Goal: Task Accomplishment & Management: Manage account settings

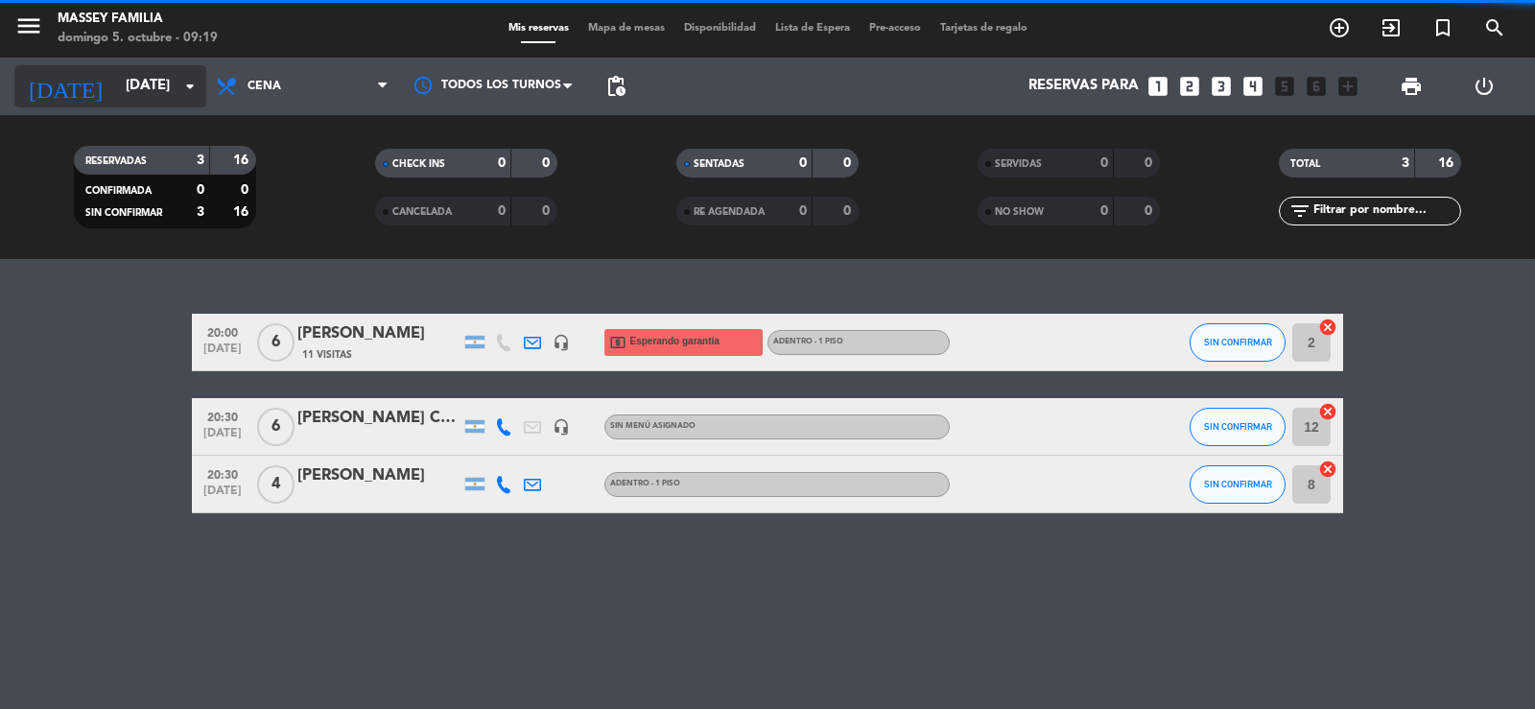
click at [116, 79] on input "[DATE]" at bounding box center [208, 86] width 185 height 36
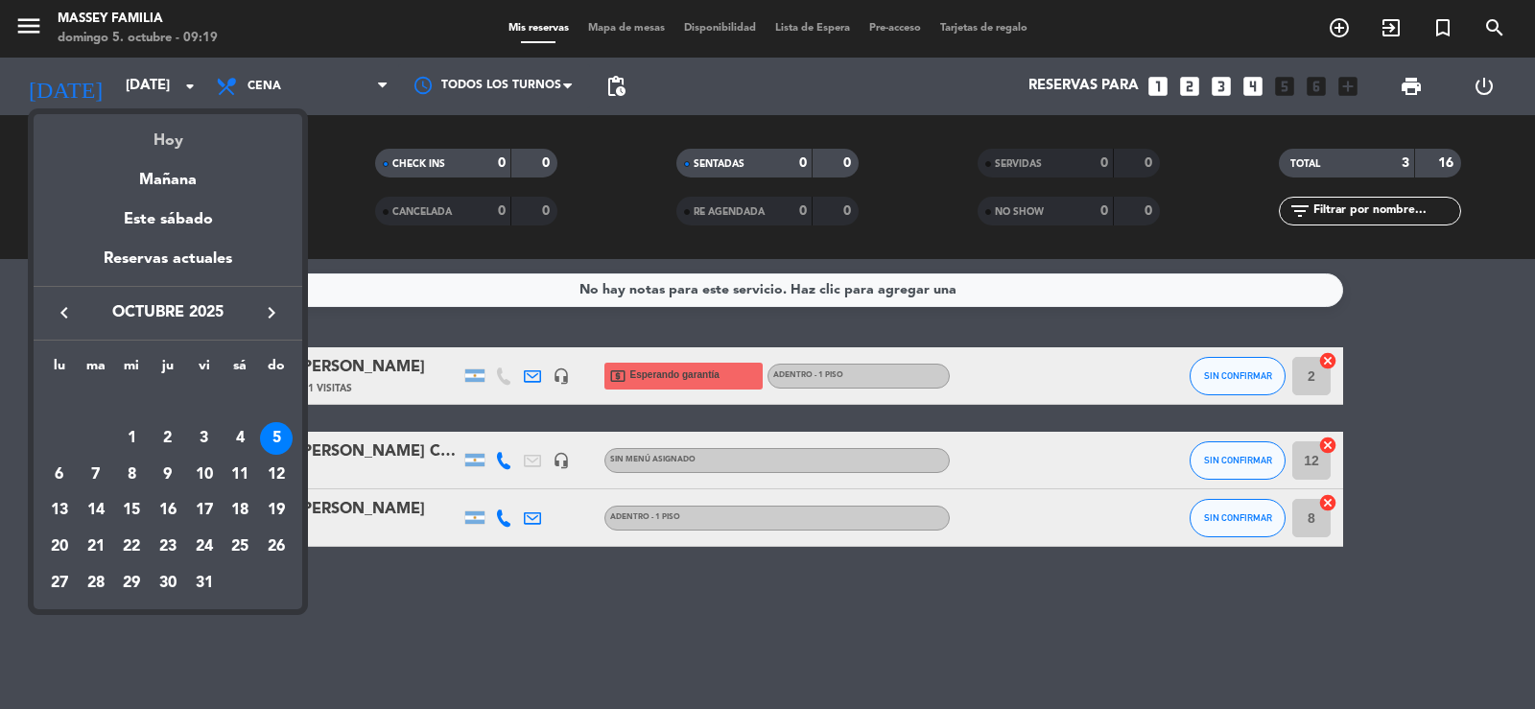
click at [174, 139] on div "Hoy" at bounding box center [168, 133] width 269 height 39
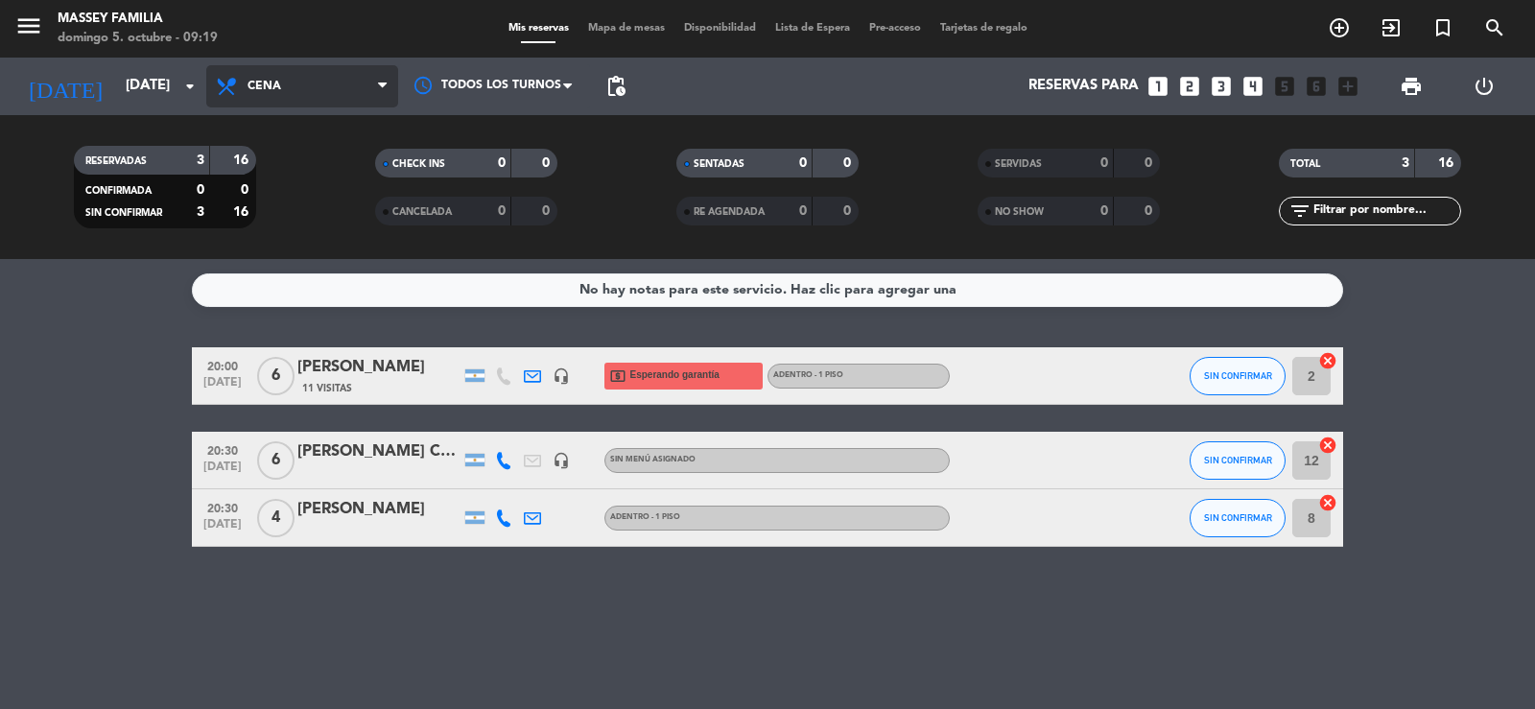
click at [273, 85] on span "Cena" at bounding box center [265, 86] width 34 height 13
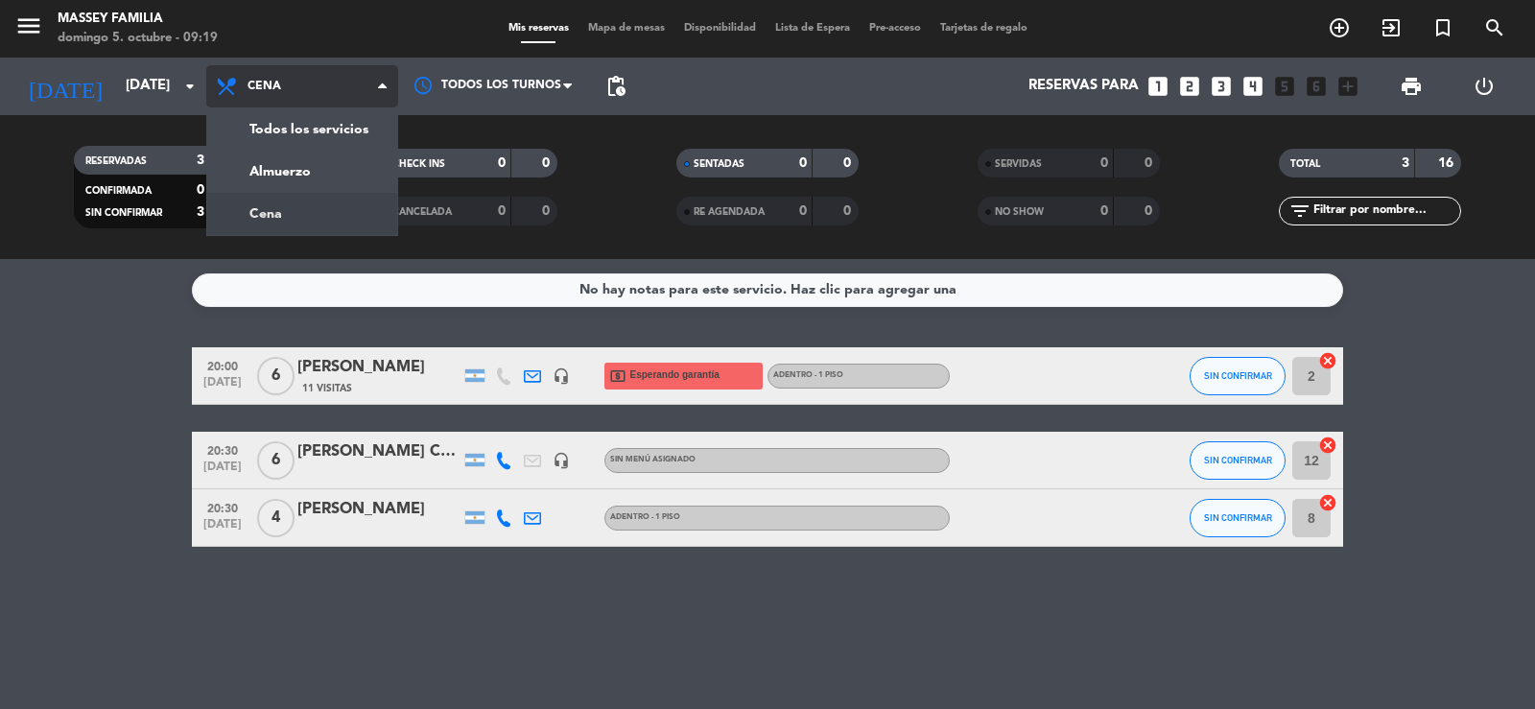
click at [281, 208] on div "menu [PERSON_NAME] FAMILIA [DATE] 5. octubre - 09:19 Mis reservas Mapa de mesas…" at bounding box center [767, 129] width 1535 height 259
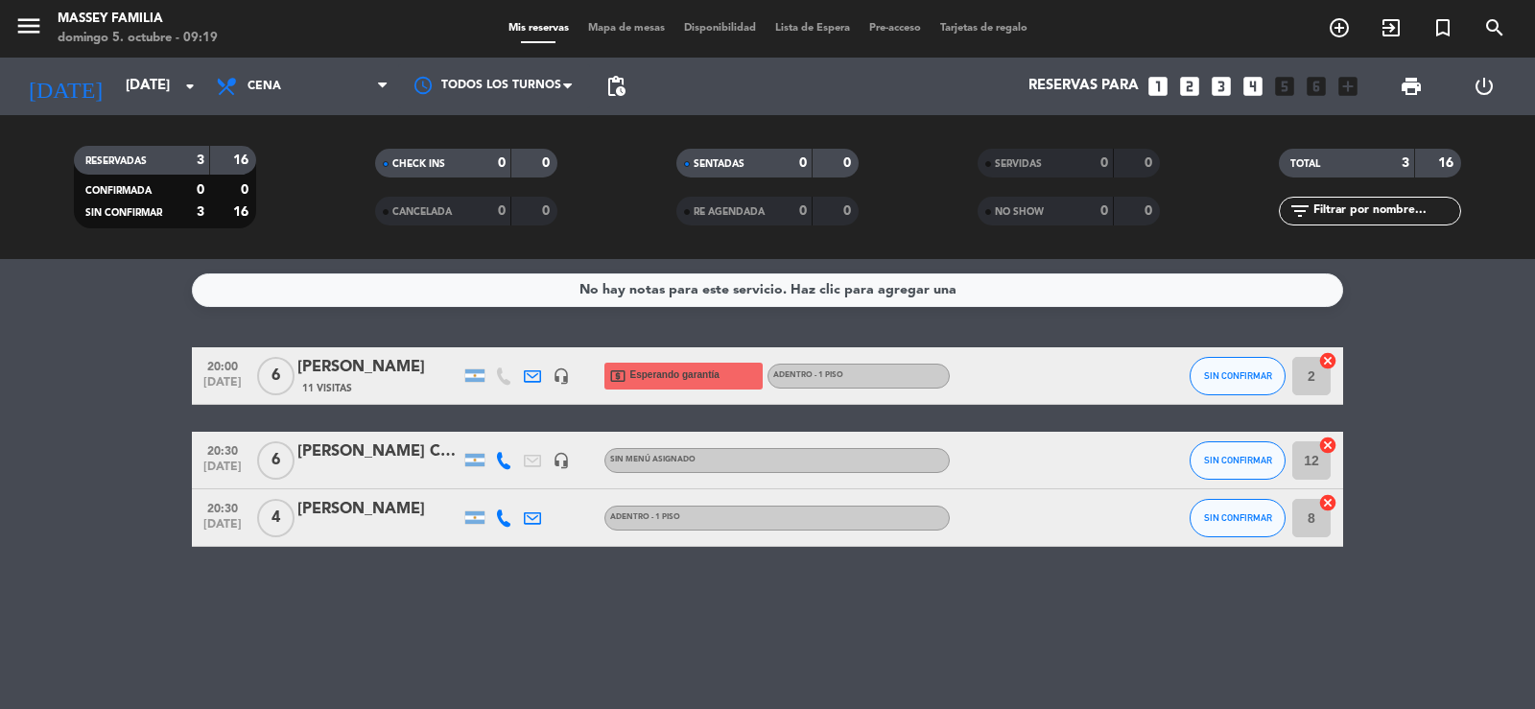
click at [378, 459] on div "[PERSON_NAME] CLIENTE FIJO" at bounding box center [378, 451] width 163 height 25
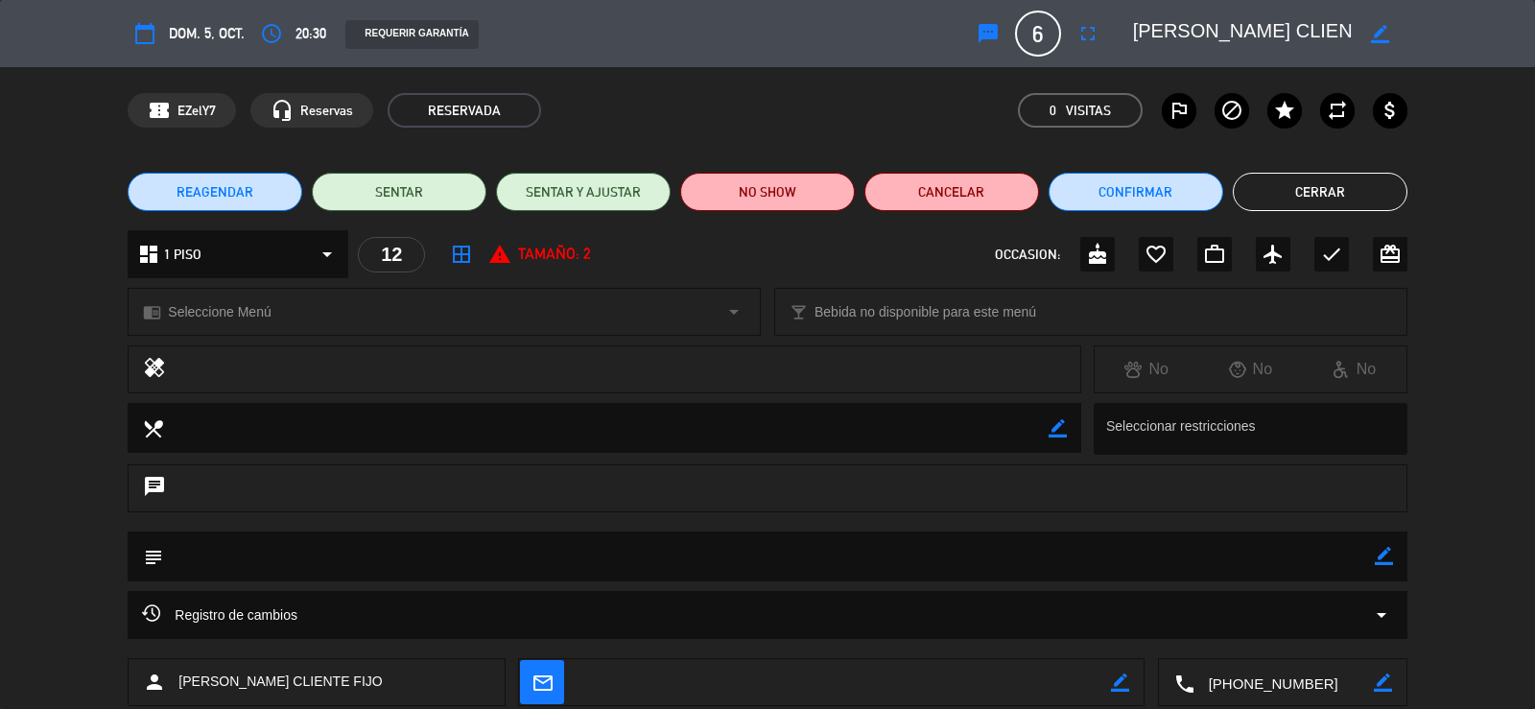
click at [179, 564] on textarea at bounding box center [768, 556] width 1211 height 49
click at [159, 554] on icon "subject" at bounding box center [152, 556] width 21 height 21
click at [1392, 546] on div "border_color" at bounding box center [1384, 557] width 18 height 50
click at [1378, 553] on icon "border_color" at bounding box center [1384, 556] width 18 height 18
click at [302, 549] on textarea at bounding box center [768, 556] width 1211 height 49
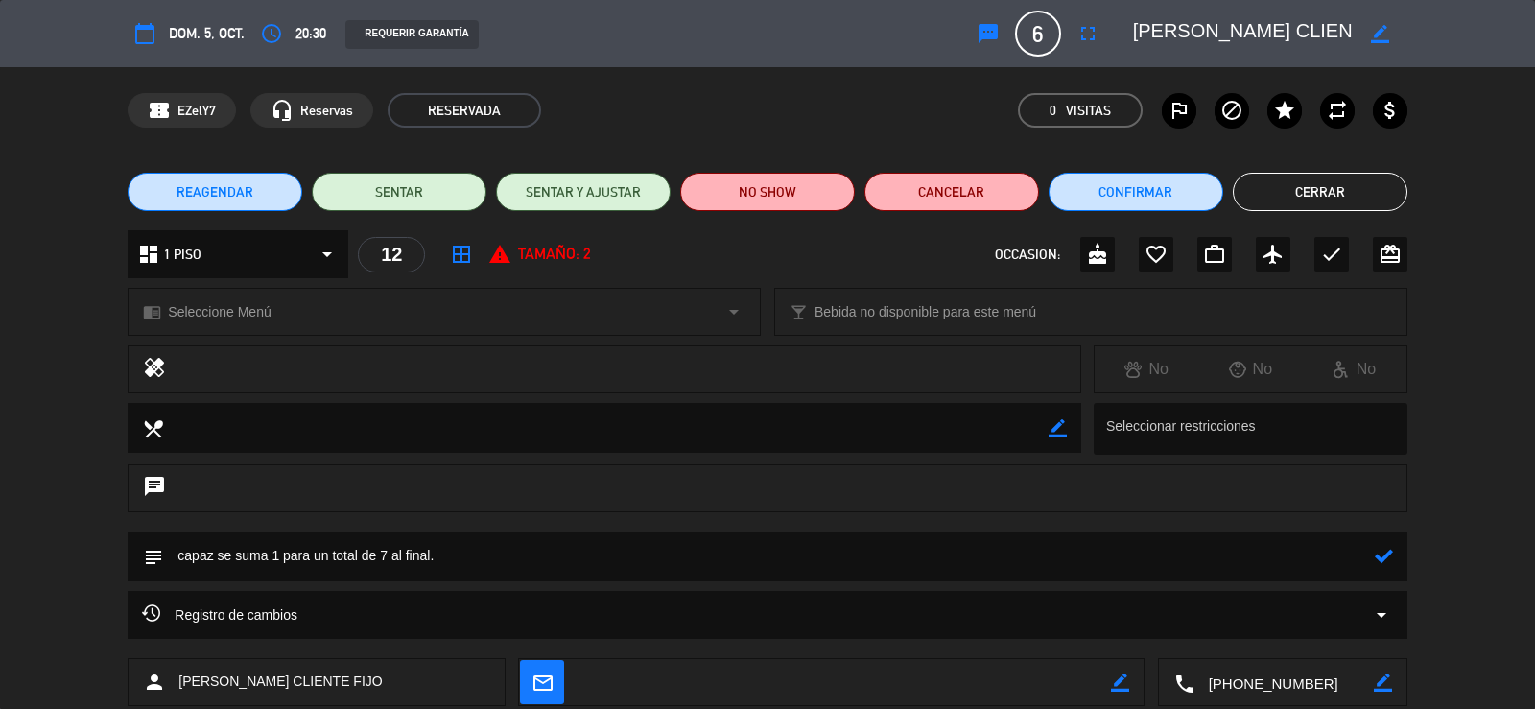
click at [1382, 556] on icon at bounding box center [1384, 556] width 18 height 18
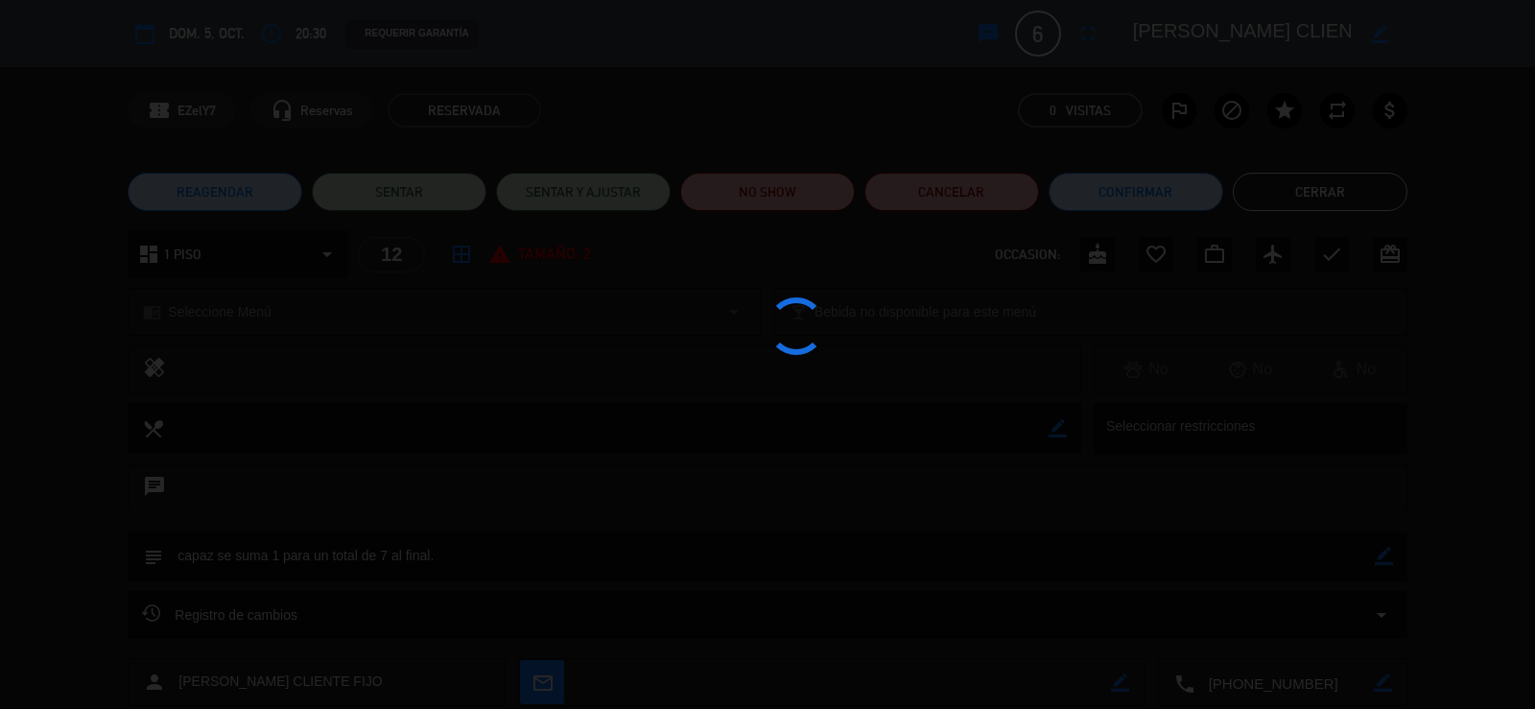
type textarea "capaz se suma 1 para un total de 7 al final."
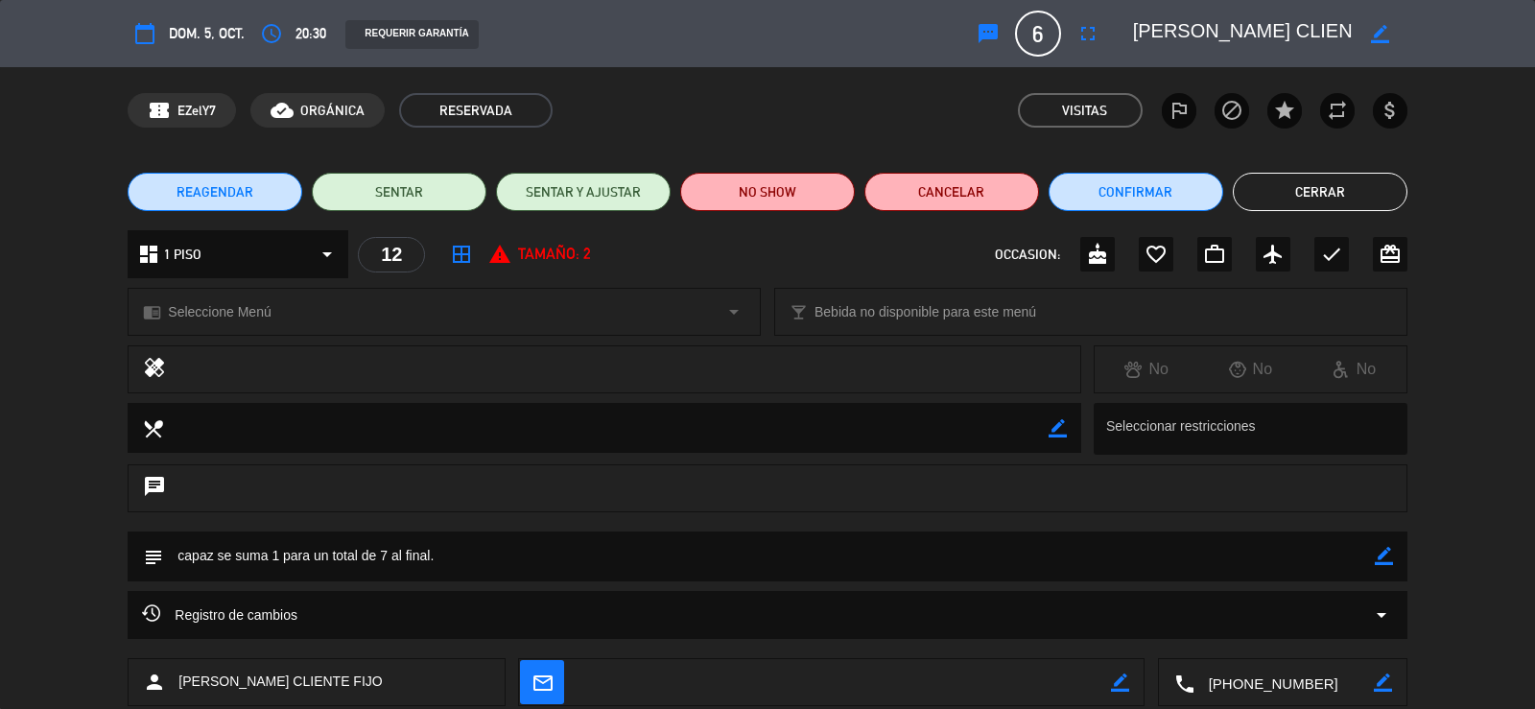
click at [1314, 192] on button "Cerrar" at bounding box center [1320, 192] width 175 height 38
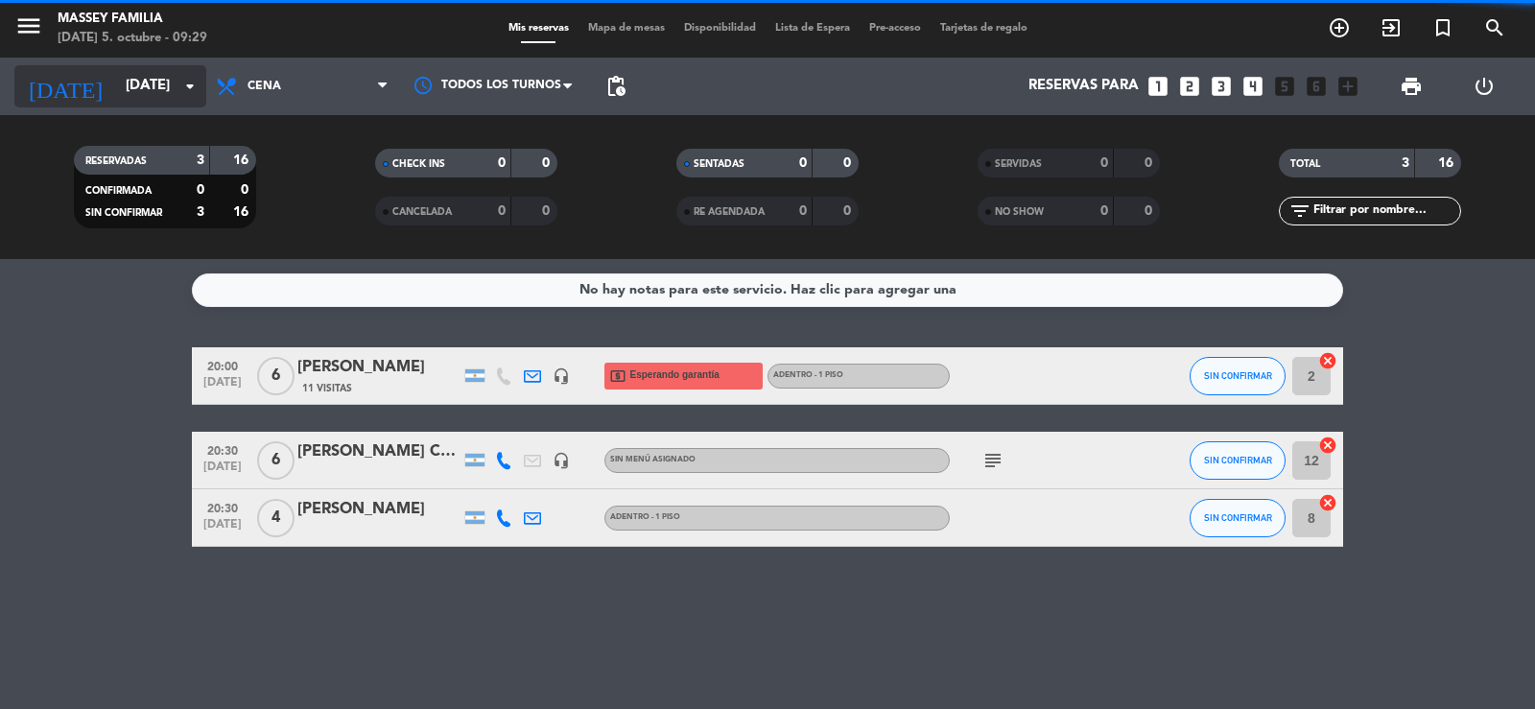
click at [116, 97] on input "[DATE]" at bounding box center [208, 86] width 185 height 36
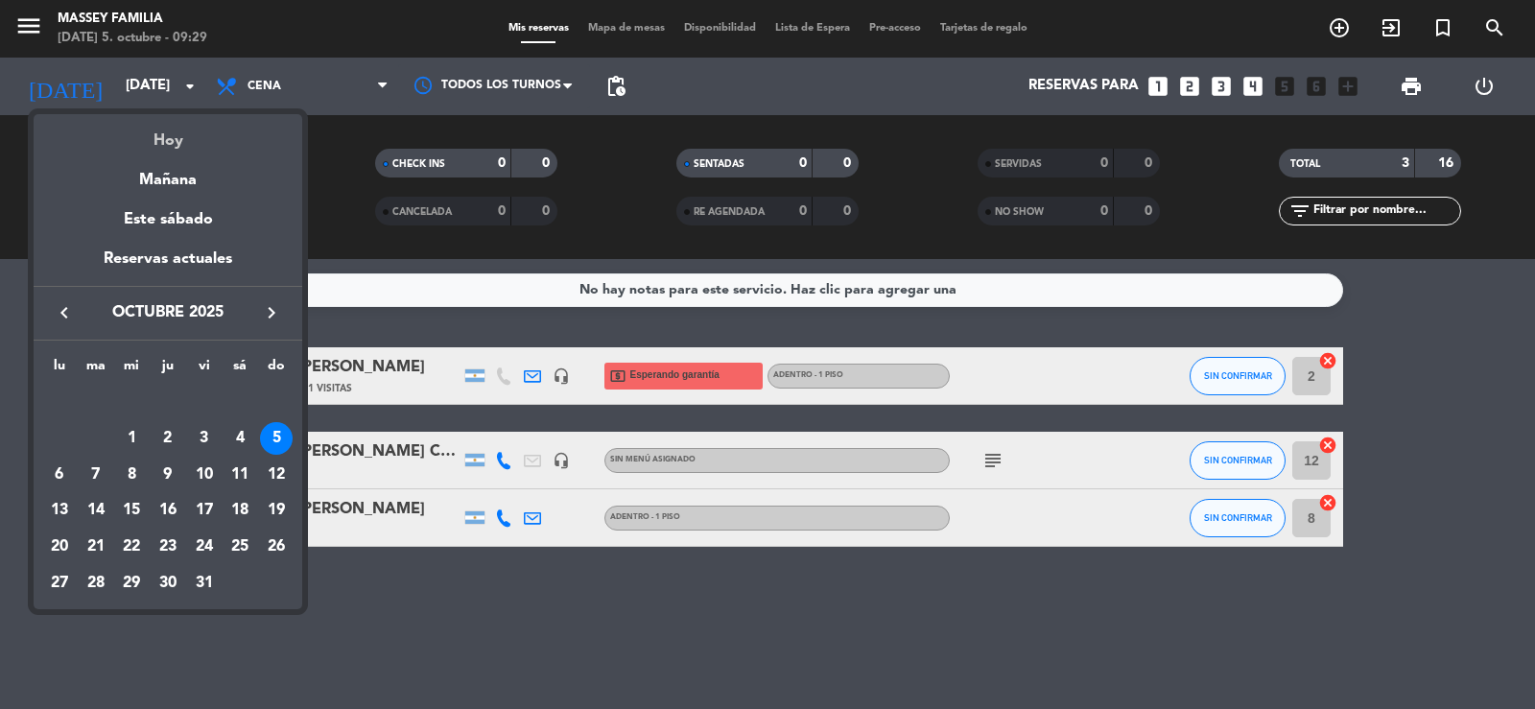
click at [171, 116] on div "Hoy" at bounding box center [168, 133] width 269 height 39
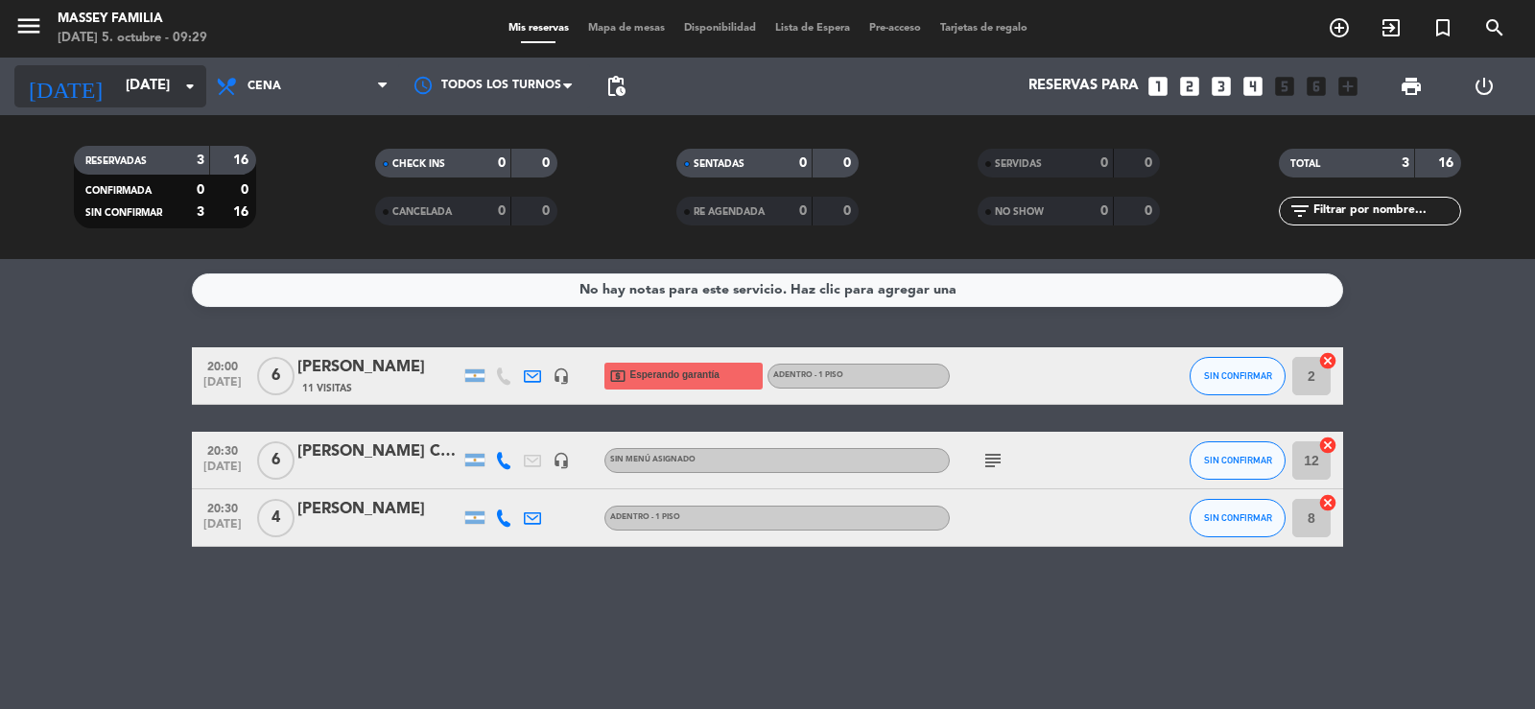
click at [146, 77] on input "[DATE]" at bounding box center [208, 86] width 185 height 36
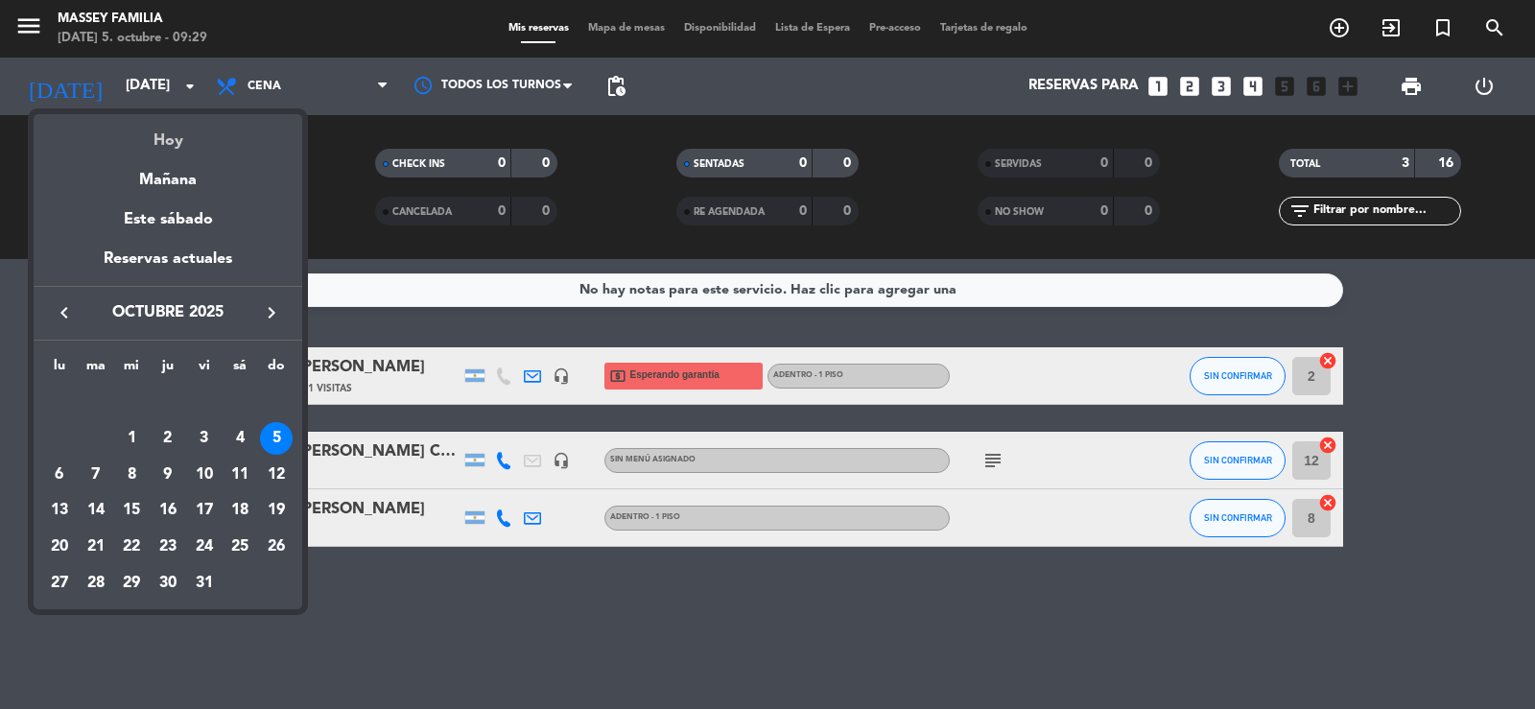
click at [166, 129] on div "Hoy" at bounding box center [168, 133] width 269 height 39
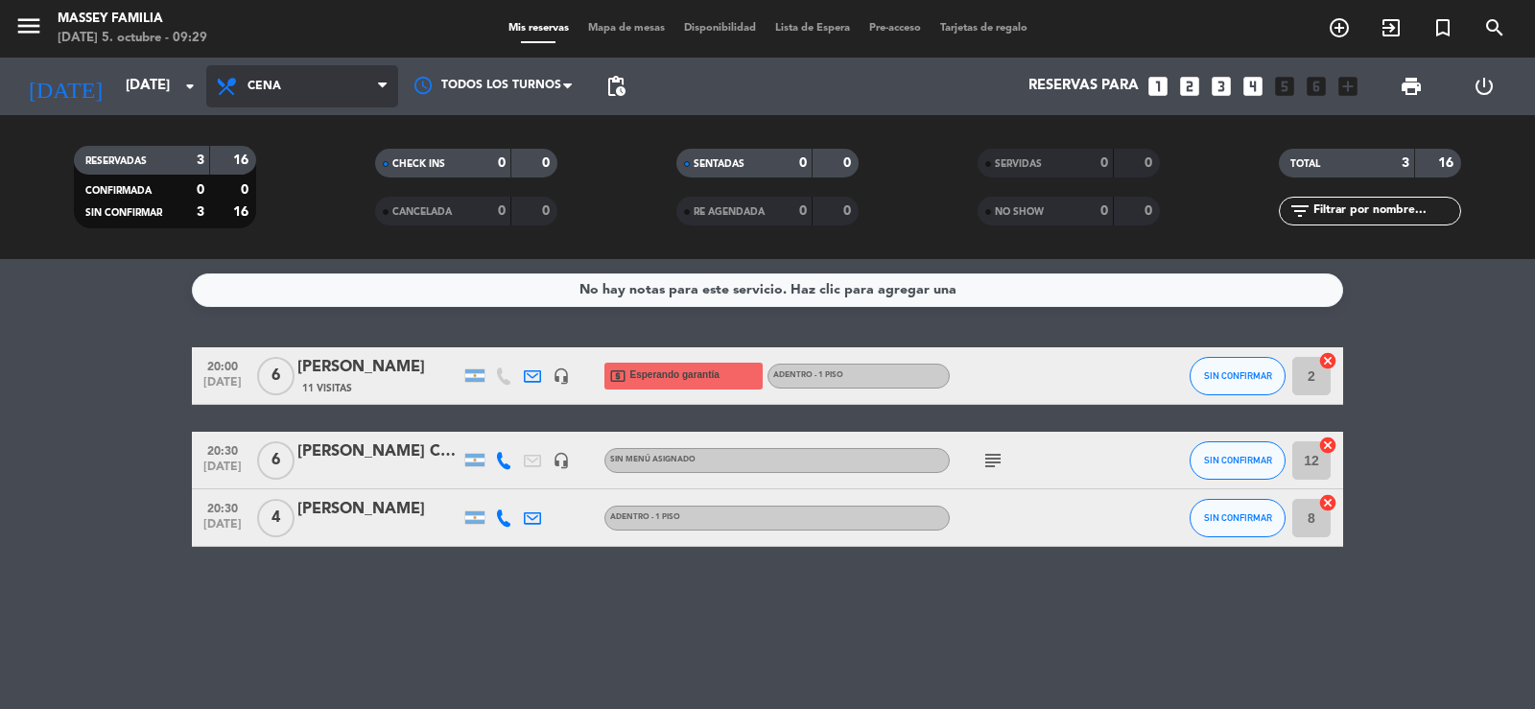
drag, startPoint x: 282, startPoint y: 77, endPoint x: 281, endPoint y: 135, distance: 58.5
click at [282, 79] on span "Cena" at bounding box center [302, 86] width 192 height 42
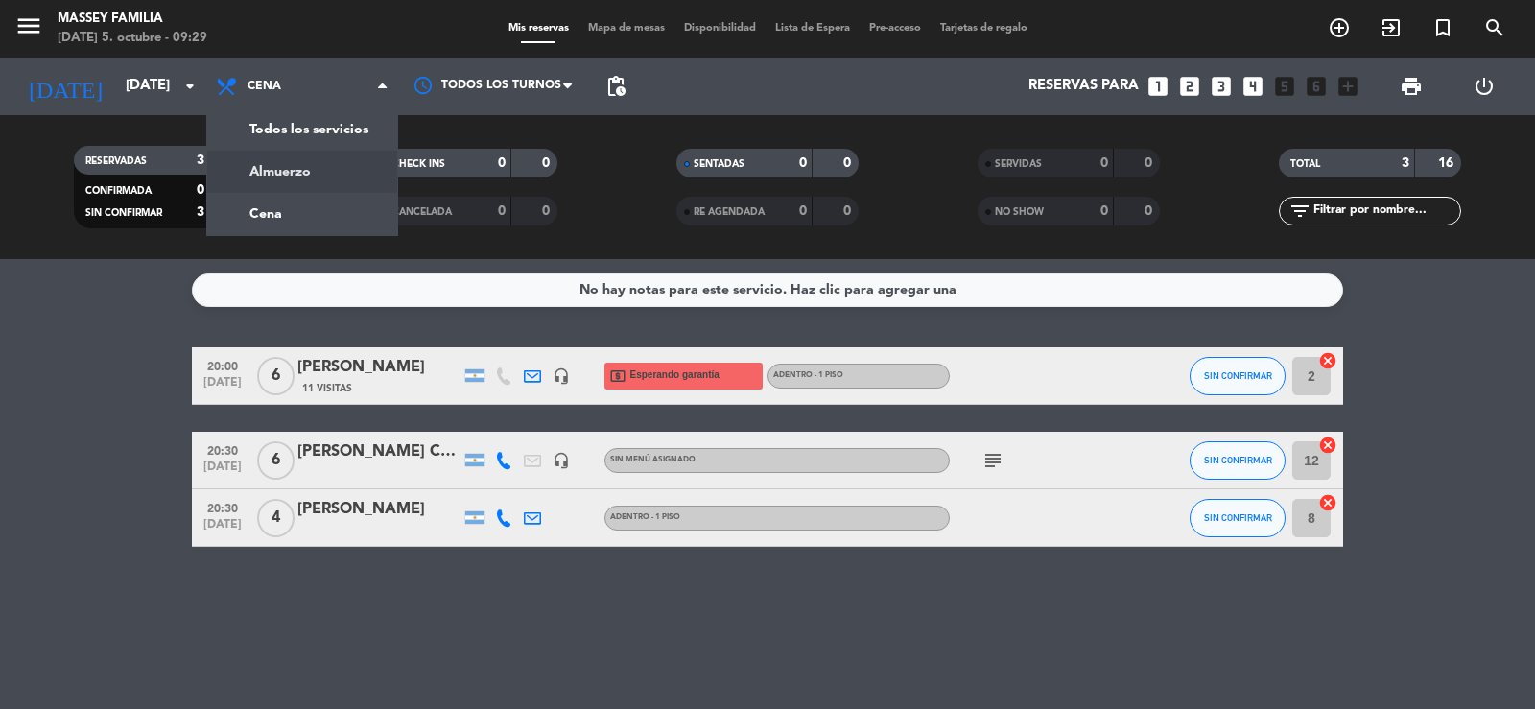
click at [299, 165] on div "menu [PERSON_NAME] FAMILIA [DATE] 5. octubre - 09:29 Mis reservas Mapa de mesas…" at bounding box center [767, 129] width 1535 height 259
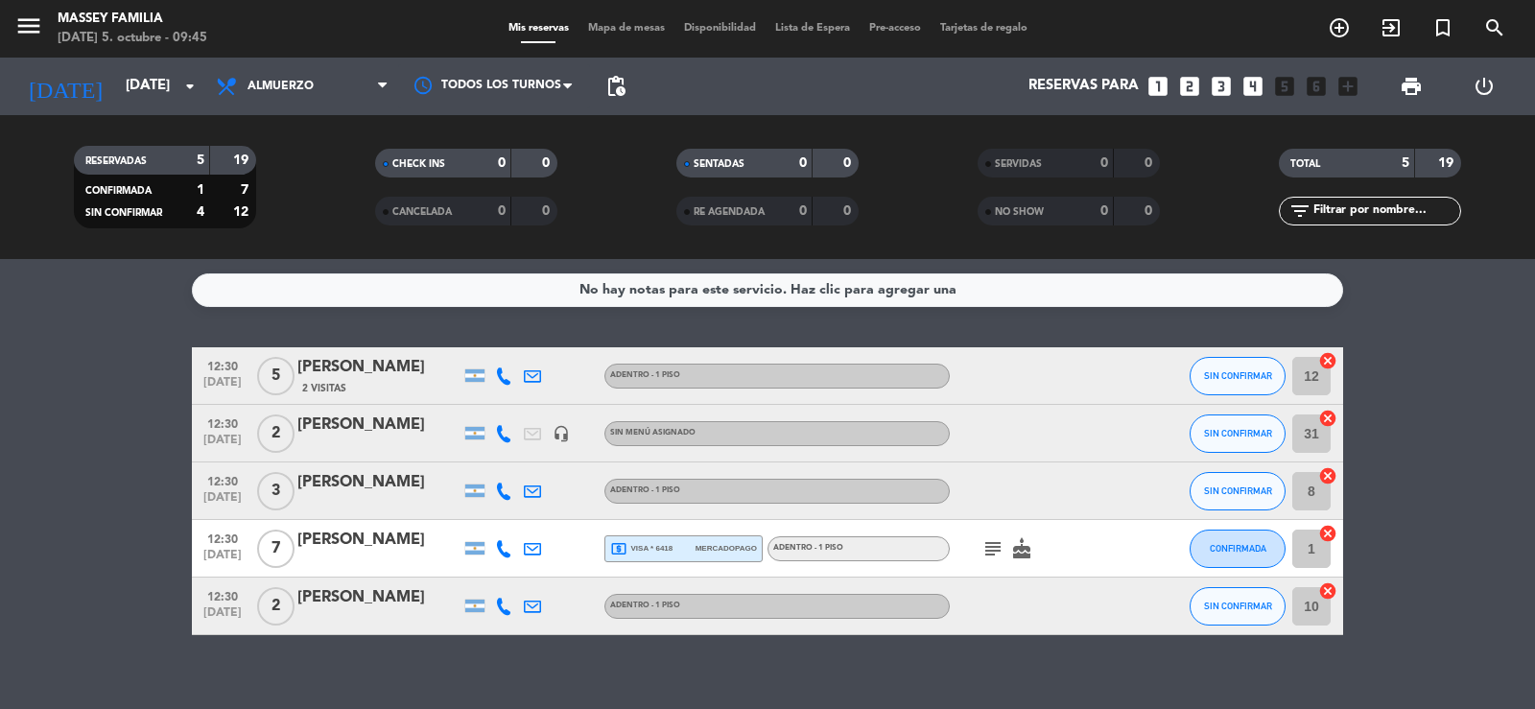
click at [508, 381] on icon at bounding box center [503, 376] width 17 height 17
click at [537, 352] on div "Copiar content_paste |" at bounding box center [515, 344] width 126 height 20
click at [544, 343] on span at bounding box center [551, 344] width 15 height 15
click at [501, 434] on icon at bounding box center [503, 433] width 17 height 17
click at [544, 406] on span at bounding box center [551, 401] width 15 height 15
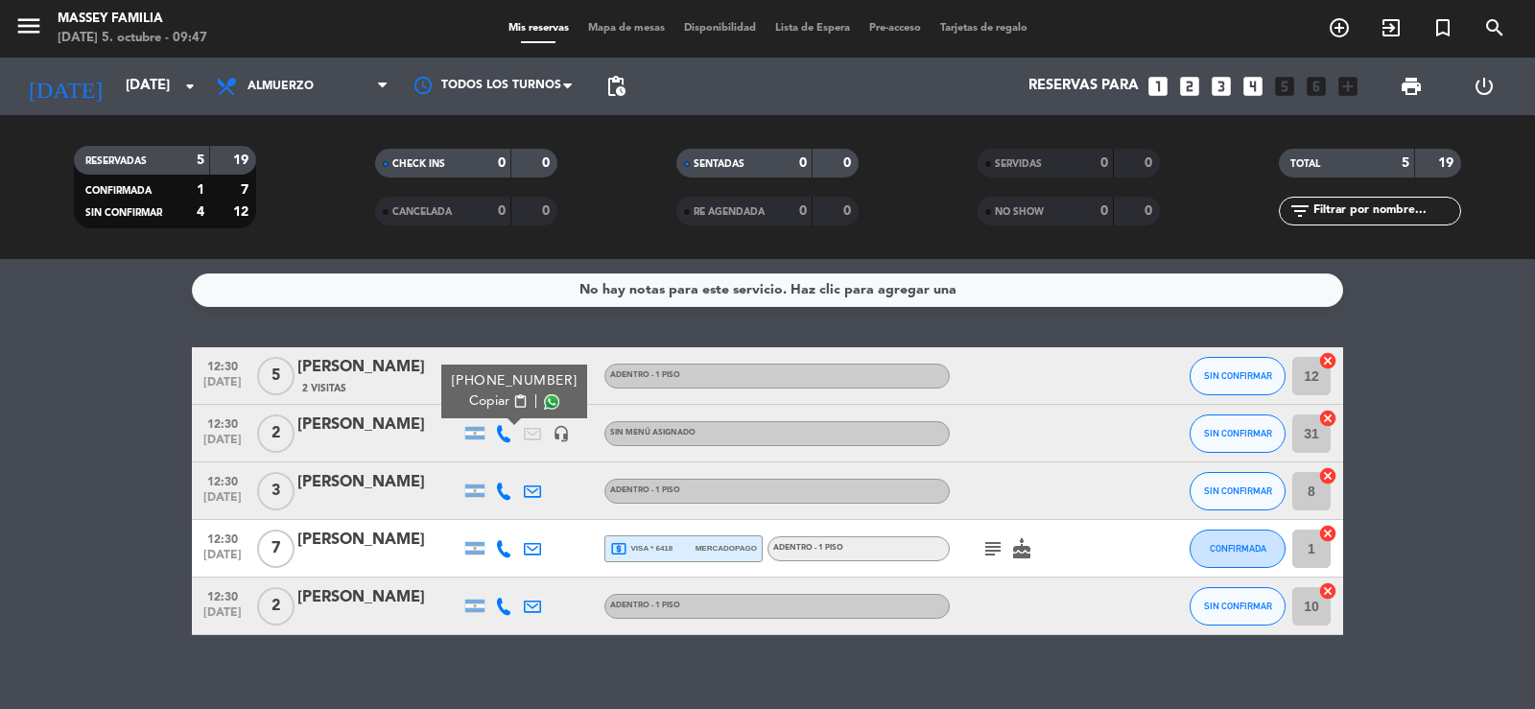
click at [503, 500] on div at bounding box center [503, 490] width 29 height 57
click at [504, 492] on icon at bounding box center [503, 491] width 17 height 17
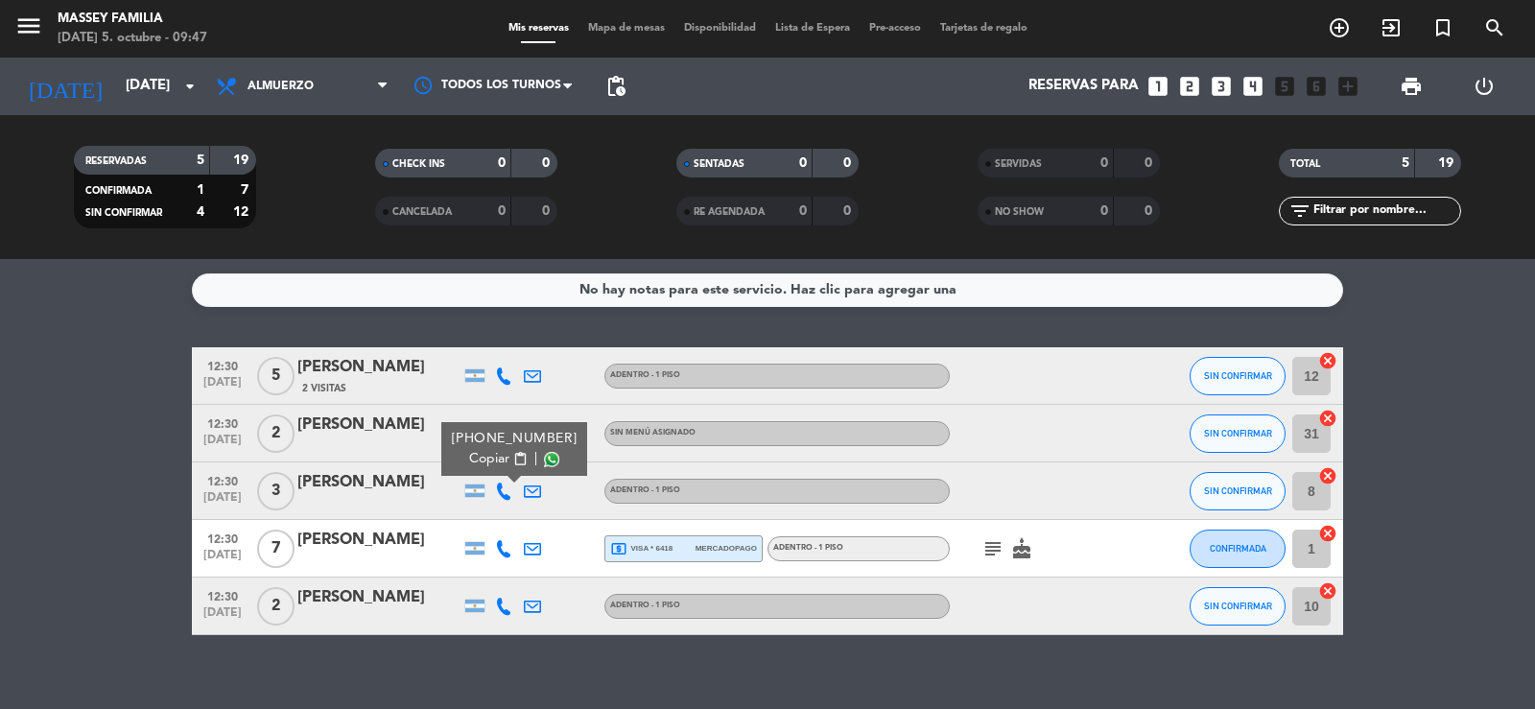
click at [544, 464] on span at bounding box center [551, 459] width 15 height 15
click at [503, 556] on icon at bounding box center [503, 548] width 17 height 17
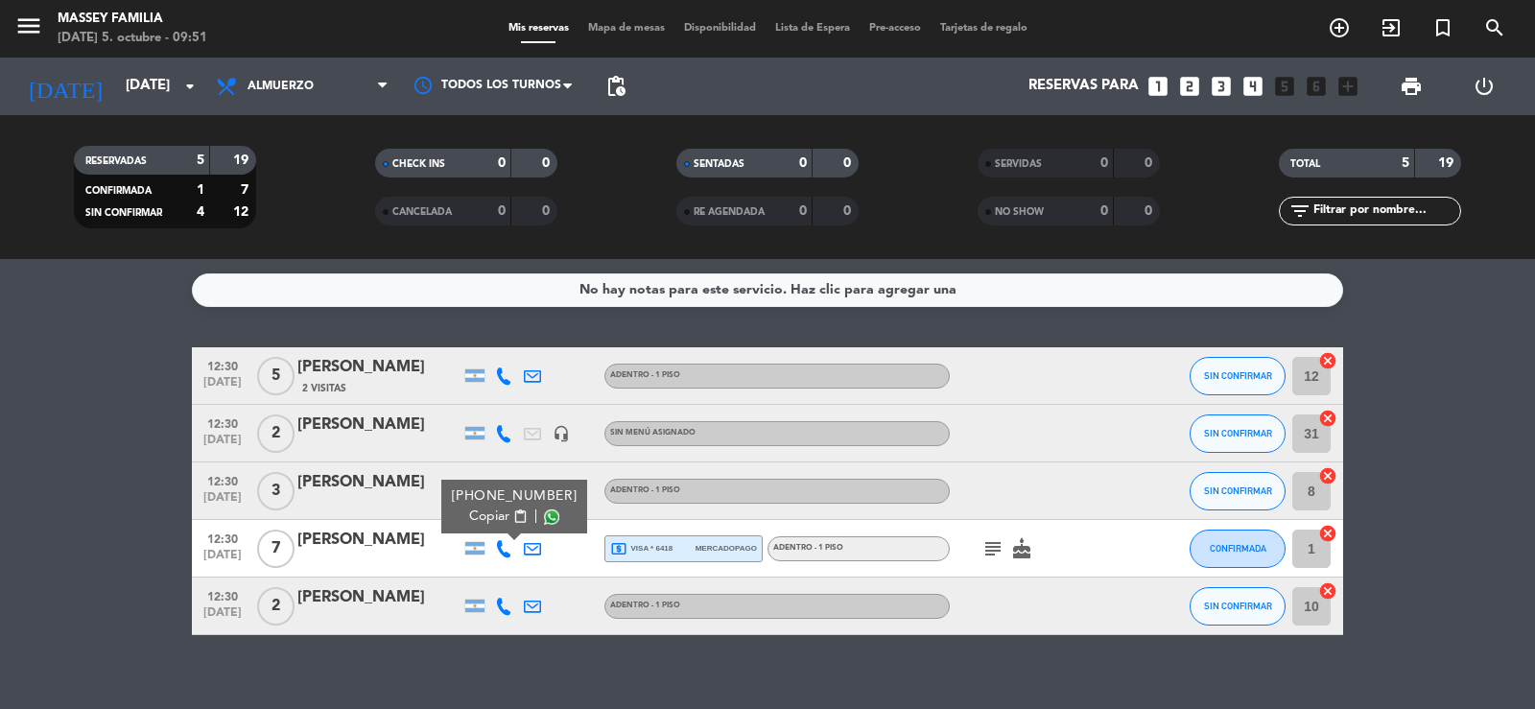
click at [544, 517] on span at bounding box center [551, 517] width 15 height 15
click at [498, 598] on icon at bounding box center [503, 606] width 17 height 17
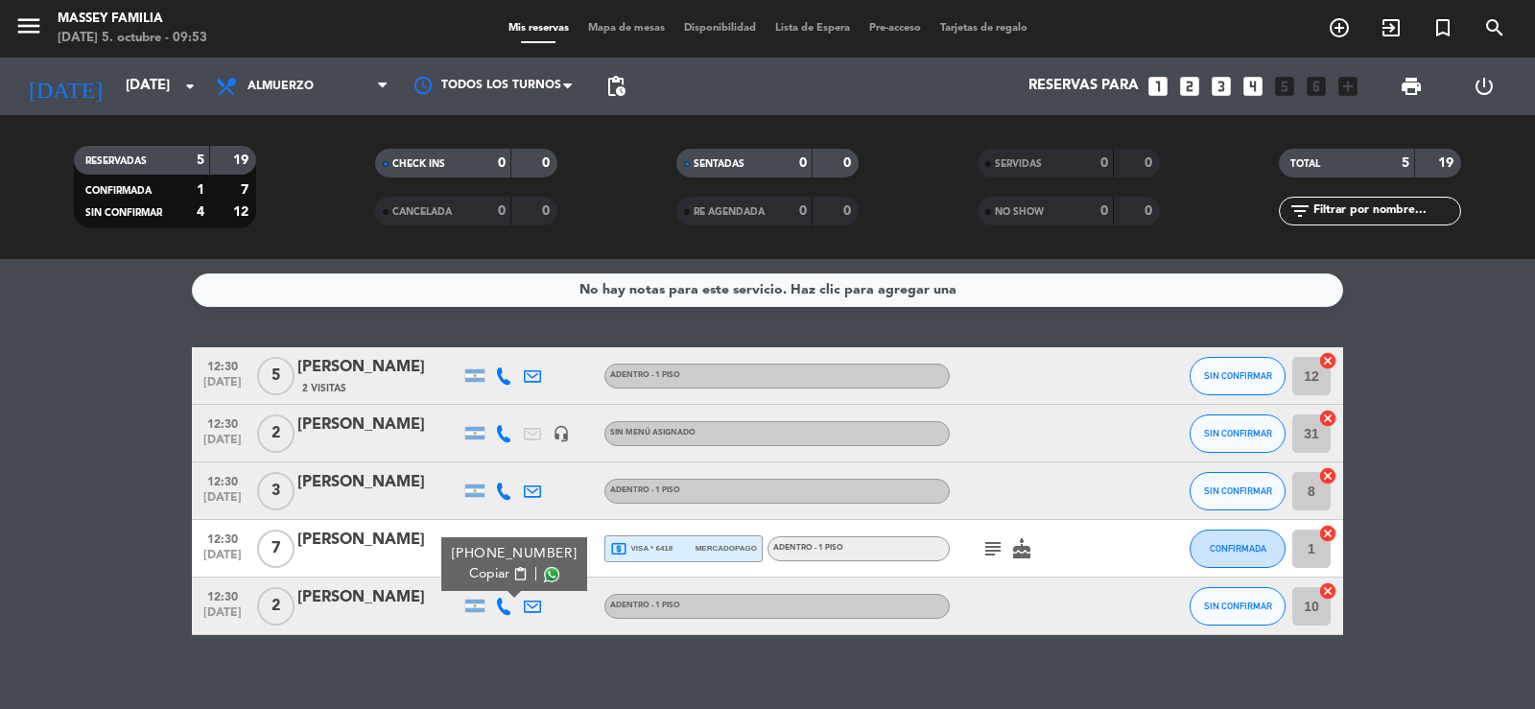
click at [544, 580] on span at bounding box center [551, 574] width 15 height 15
click at [989, 547] on icon "subject" at bounding box center [993, 548] width 23 height 23
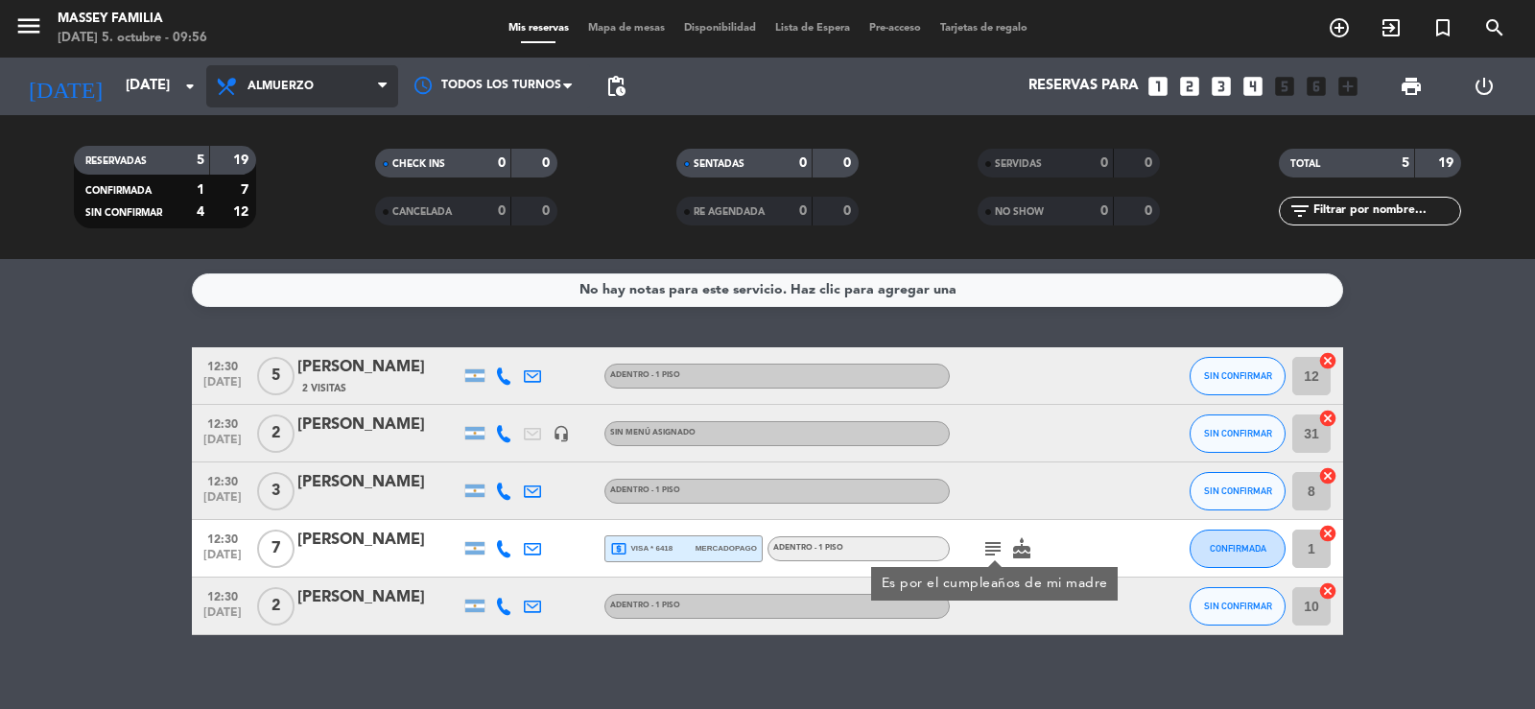
click at [358, 107] on span "Almuerzo" at bounding box center [302, 86] width 192 height 42
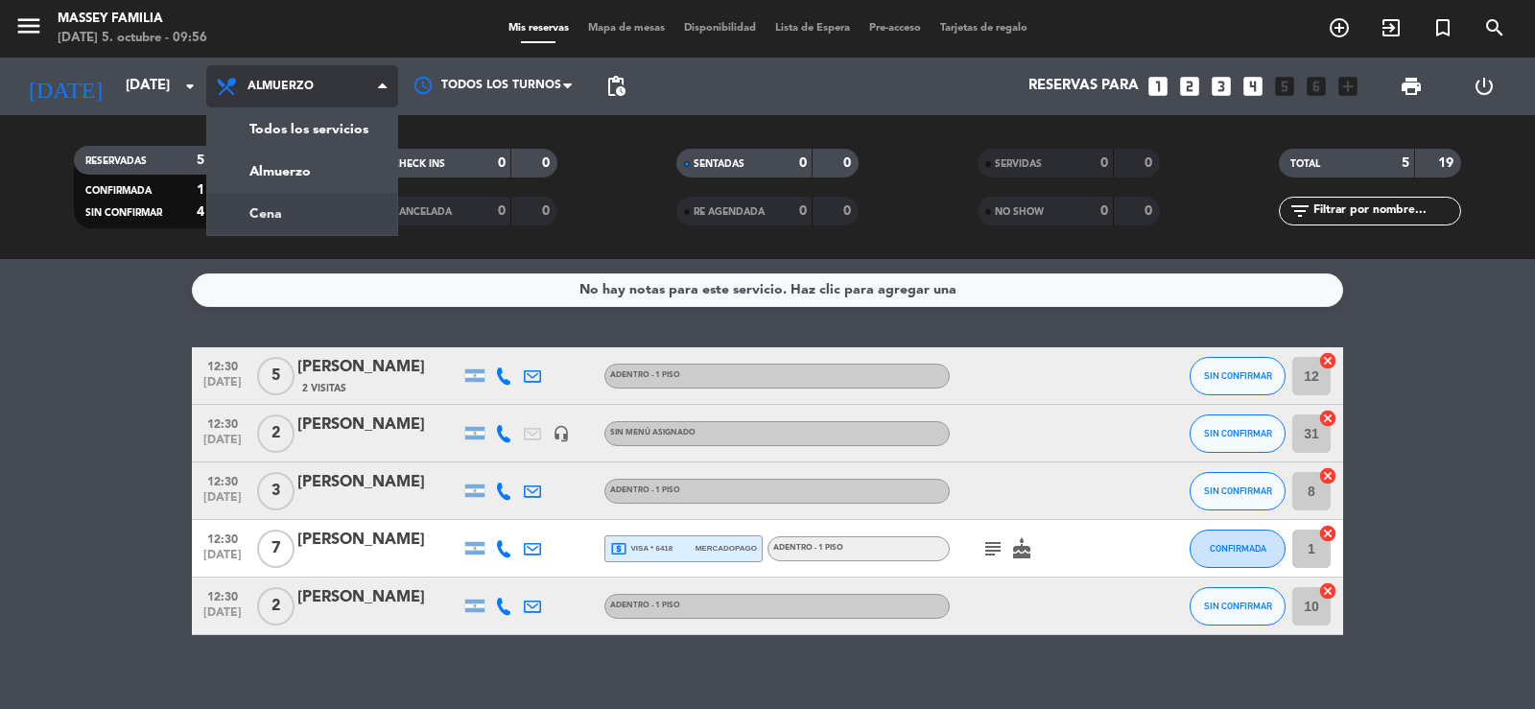
click at [338, 231] on div "menu [PERSON_NAME] FAMILIA [DATE] 5. octubre - 09:56 Mis reservas Mapa de mesas…" at bounding box center [767, 129] width 1535 height 259
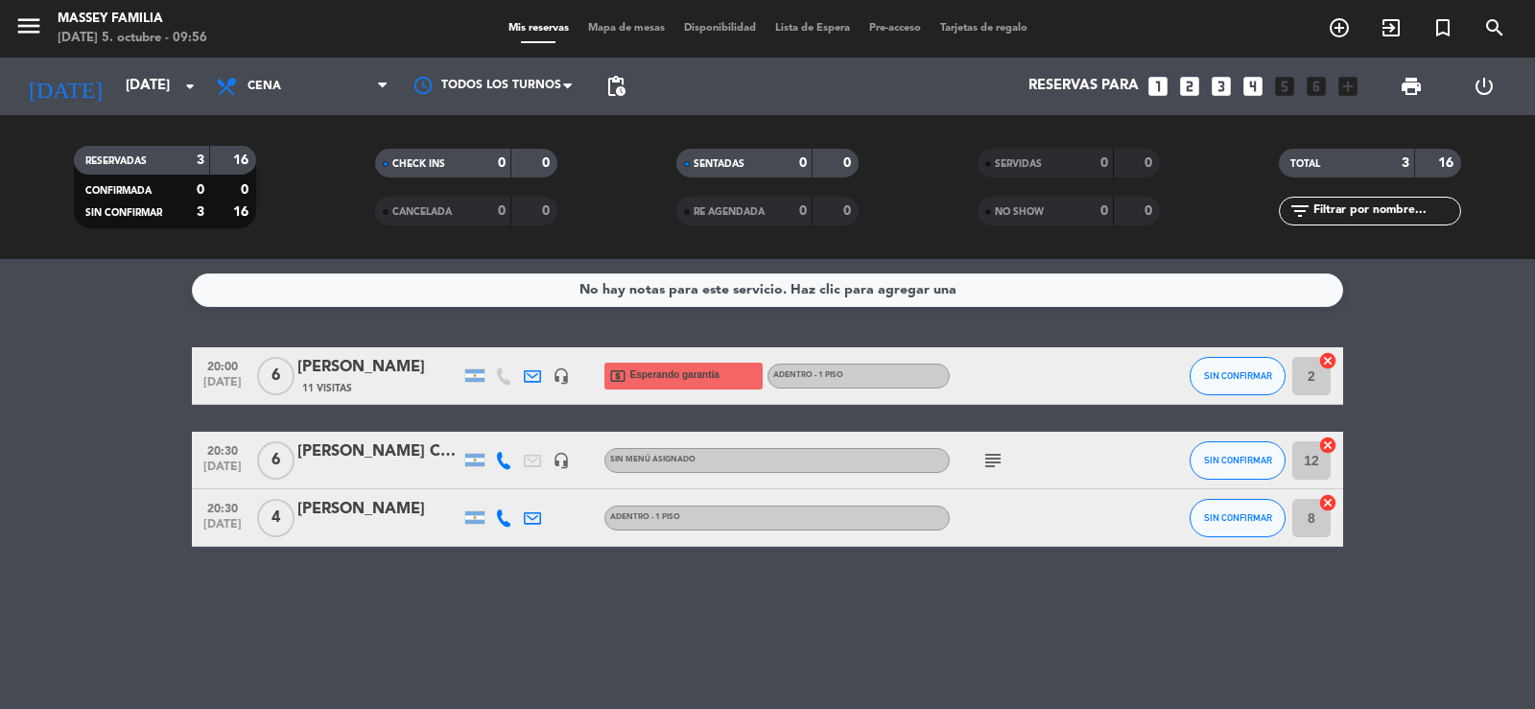
click at [997, 460] on icon "subject" at bounding box center [993, 460] width 23 height 23
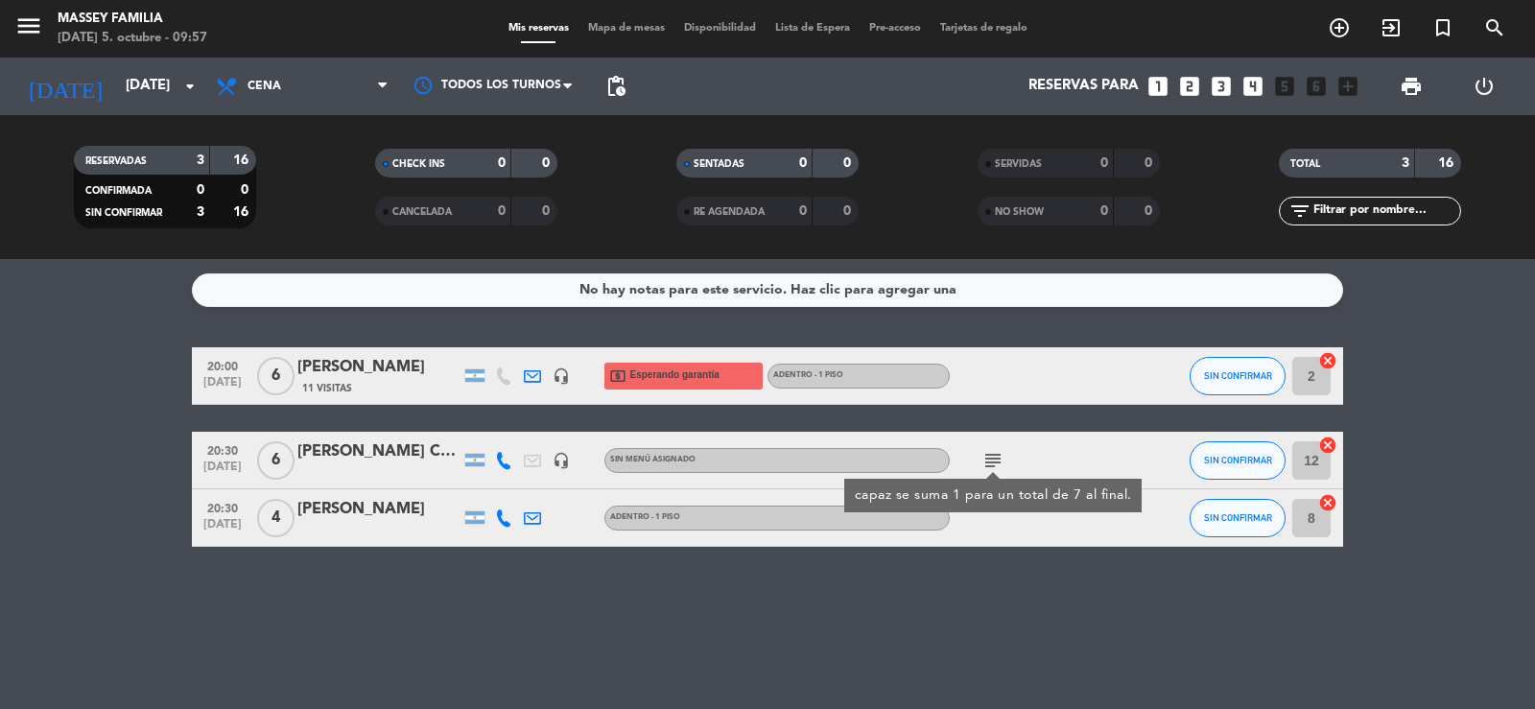
click at [998, 544] on div at bounding box center [1036, 517] width 173 height 57
